Goal: Task Accomplishment & Management: Manage account settings

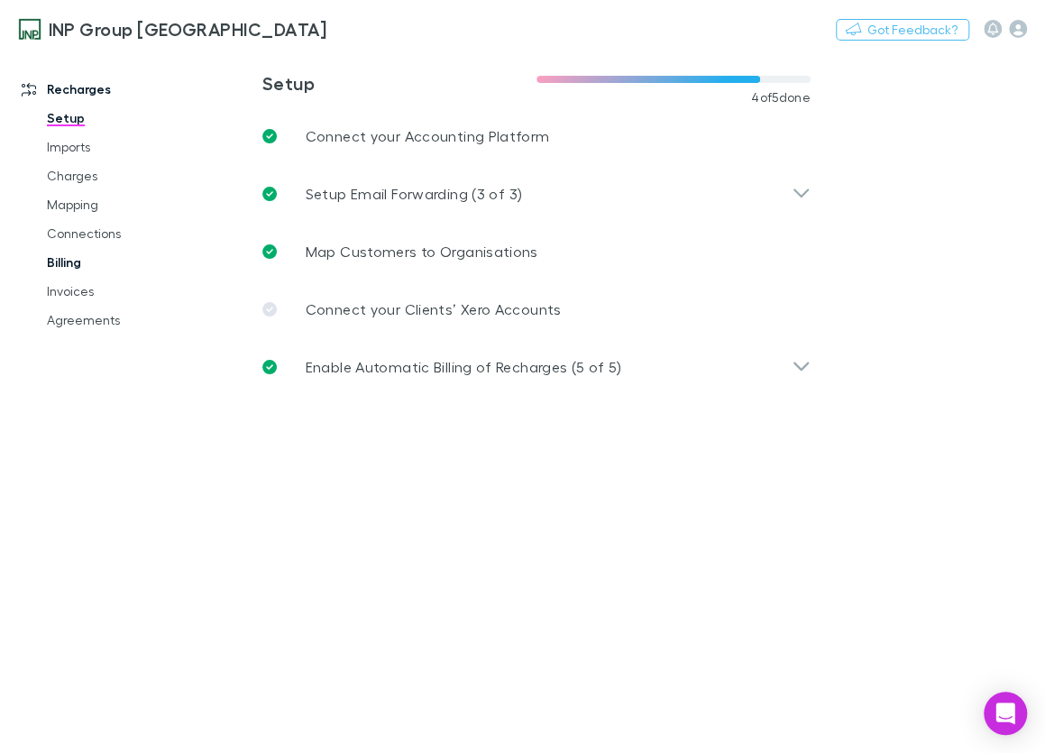
click at [73, 267] on link "Billing" at bounding box center [120, 262] width 182 height 29
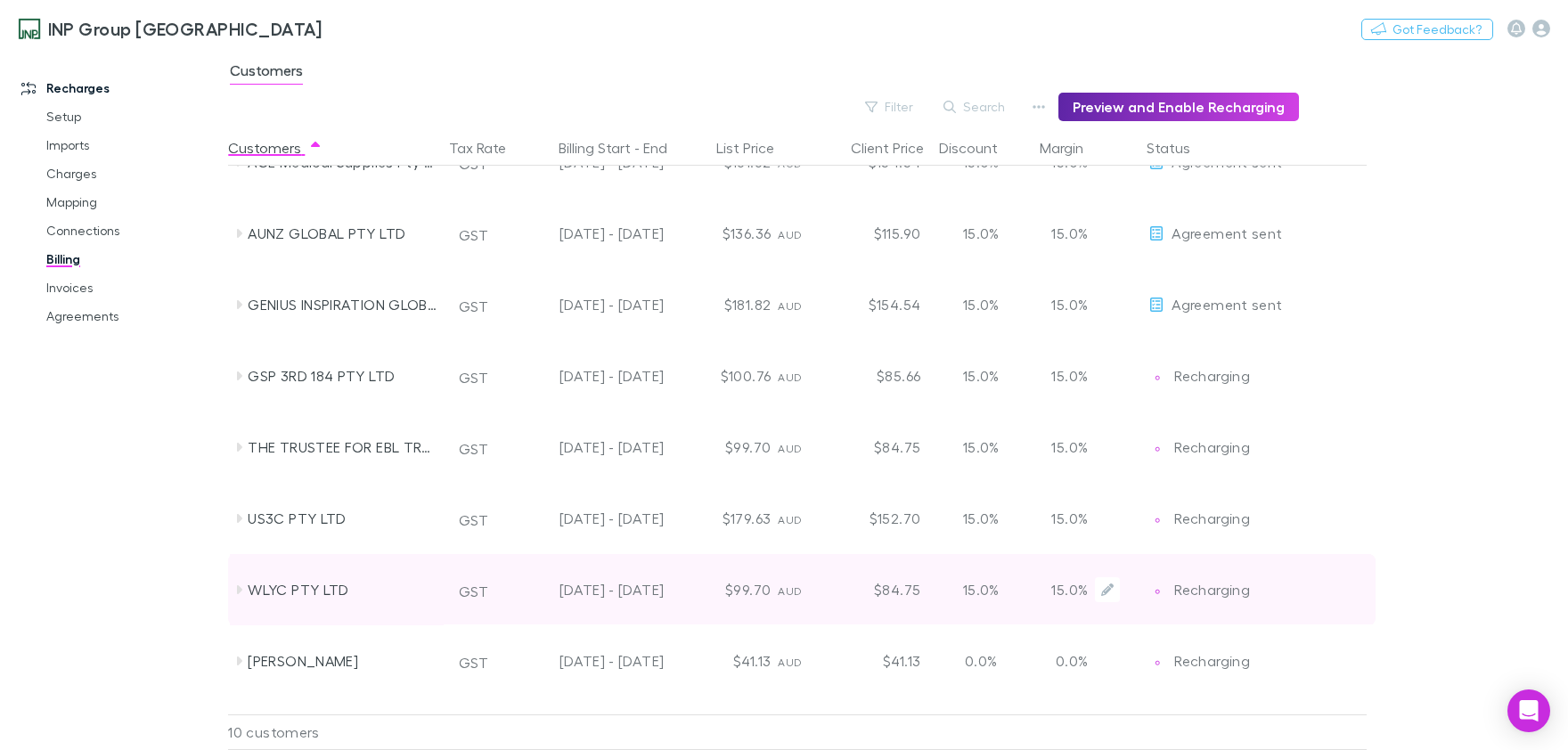
scroll to position [163, 0]
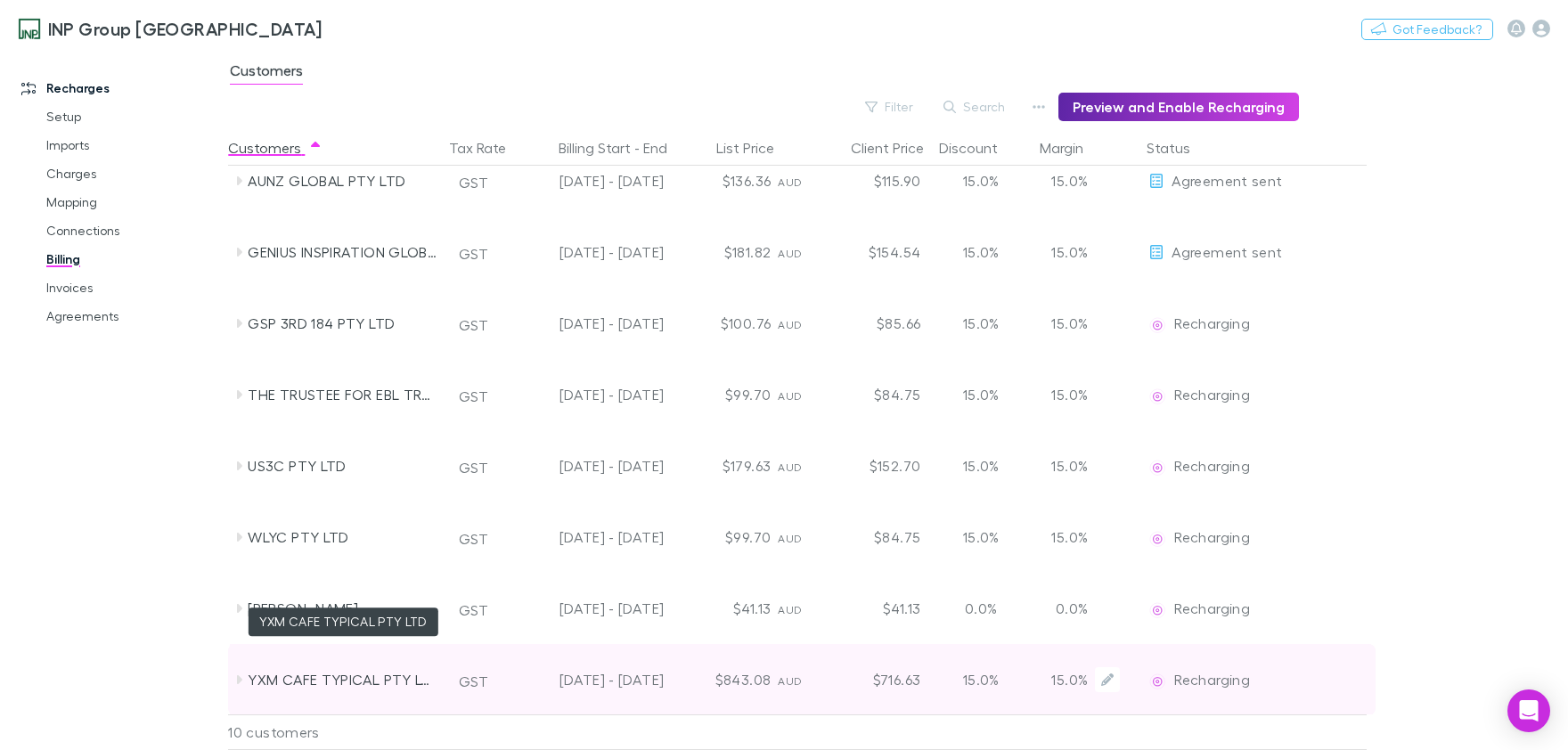
click at [339, 683] on div "YXM CAFE TYPICAL PTY LTD" at bounding box center [342, 680] width 189 height 71
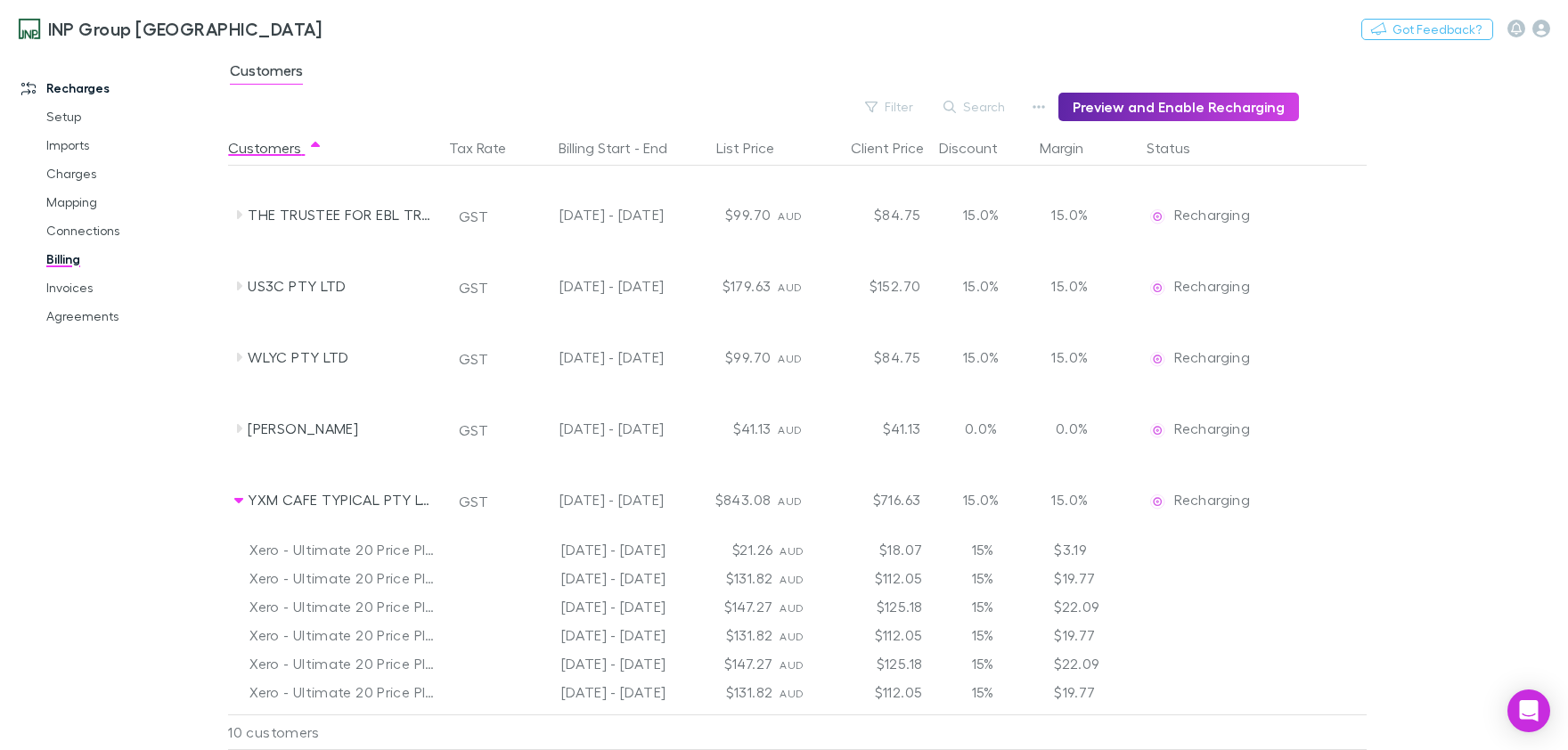
scroll to position [364, 0]
